Goal: Transaction & Acquisition: Purchase product/service

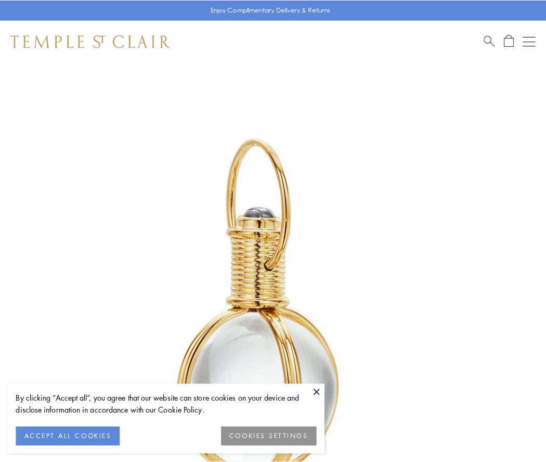
scroll to position [272, 0]
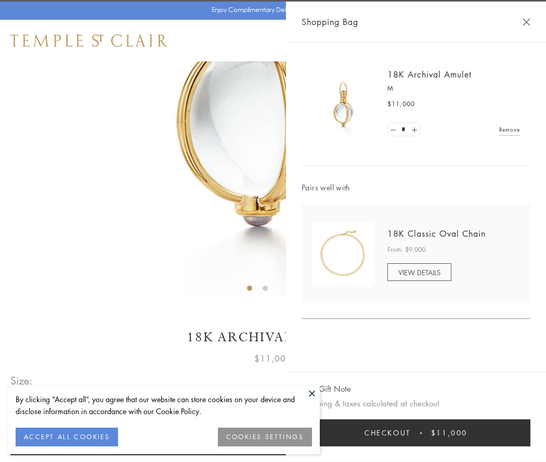
click at [416, 433] on button "Checkout $11,000" at bounding box center [416, 432] width 229 height 27
